Goal: Information Seeking & Learning: Learn about a topic

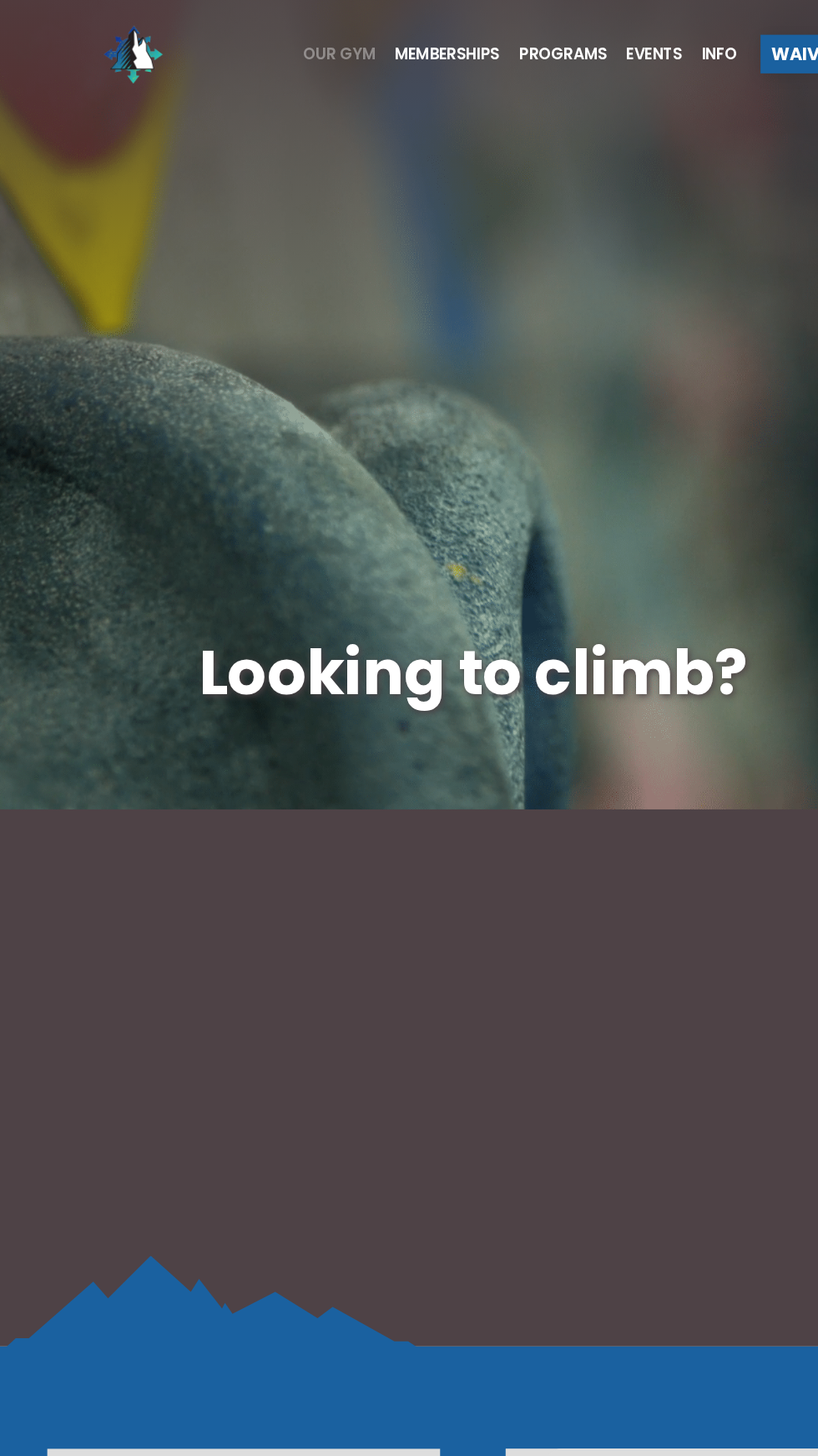
click at [291, 42] on span "Our Gym" at bounding box center [293, 46] width 63 height 13
click at [488, 54] on ul "Our Gym Memberships Programs Events Info" at bounding box center [442, 47] width 393 height 67
click at [560, 41] on span "Events" at bounding box center [566, 46] width 49 height 13
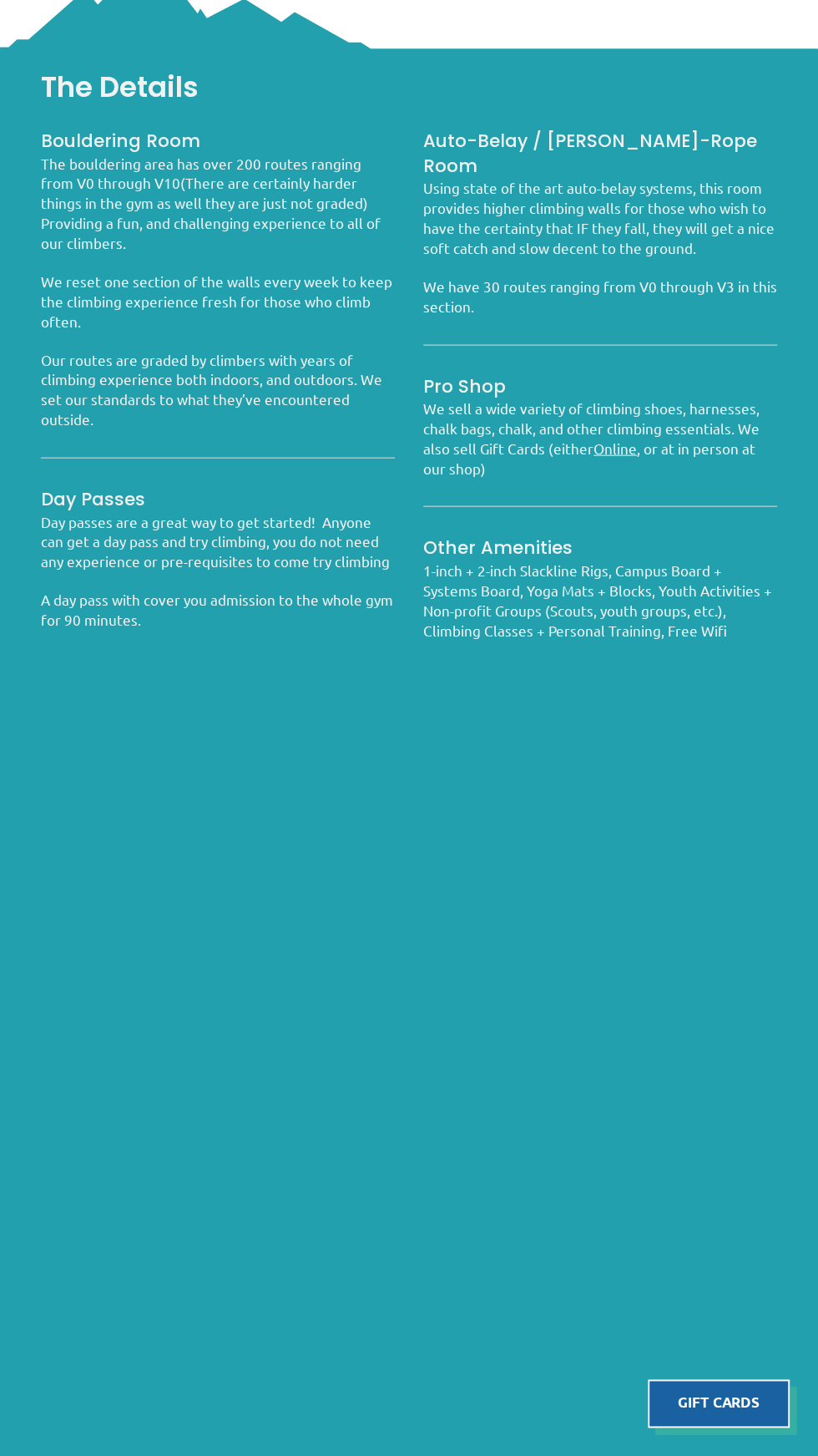
scroll to position [1473, 0]
